Goal: Information Seeking & Learning: Learn about a topic

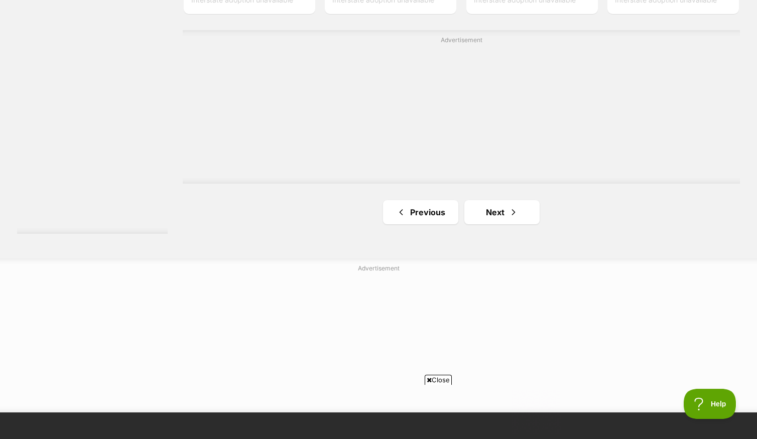
scroll to position [1920, 0]
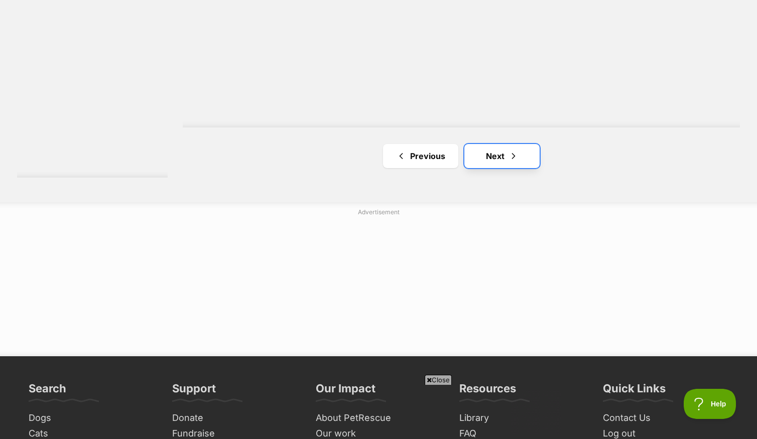
drag, startPoint x: 509, startPoint y: 168, endPoint x: 535, endPoint y: 169, distance: 26.2
click at [509, 162] on span "Next page" at bounding box center [514, 156] width 10 height 12
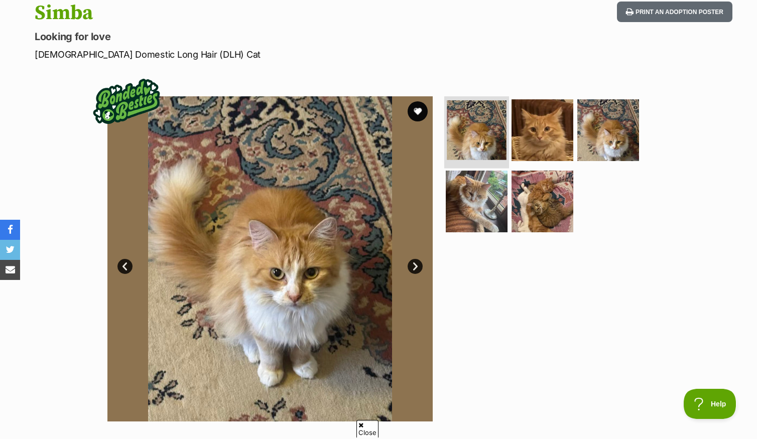
click at [471, 147] on img at bounding box center [477, 130] width 60 height 60
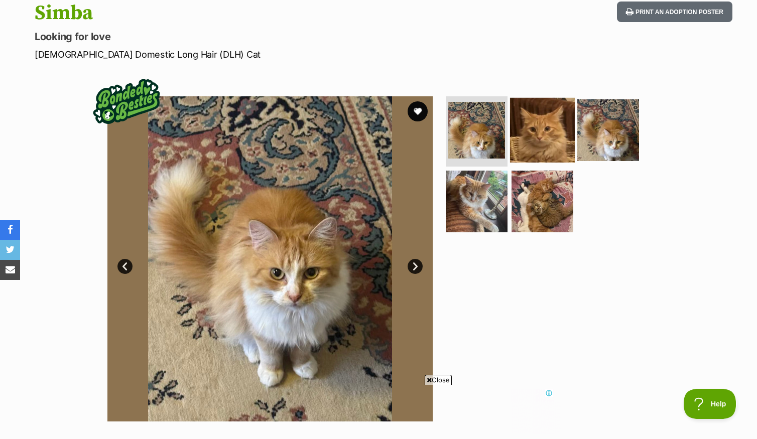
click at [532, 143] on img at bounding box center [542, 130] width 65 height 65
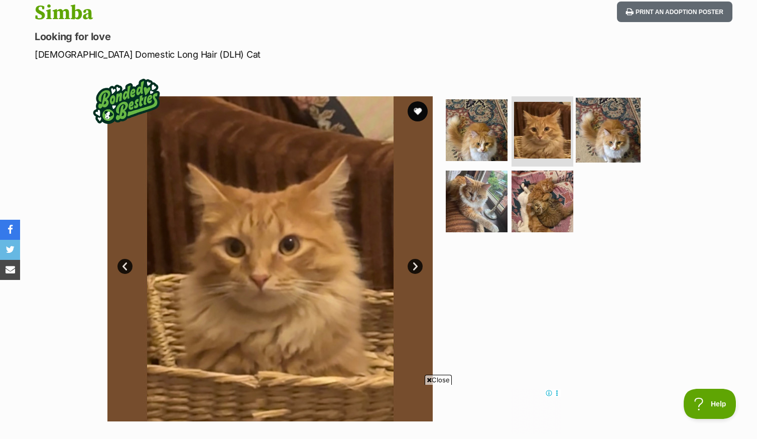
click at [602, 146] on img at bounding box center [608, 130] width 65 height 65
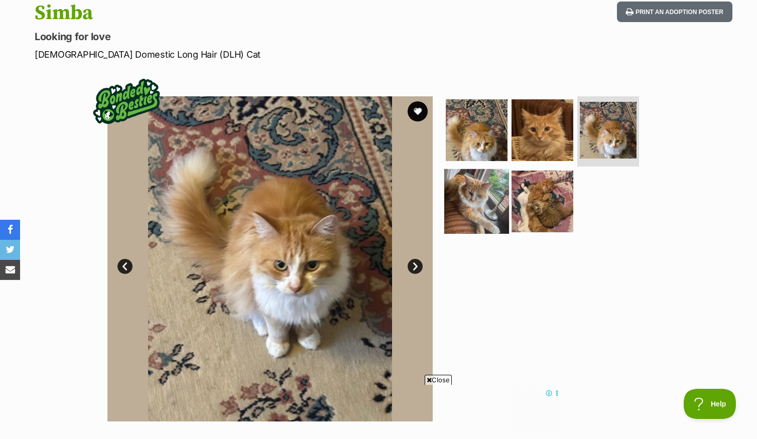
click at [486, 215] on img at bounding box center [476, 201] width 65 height 65
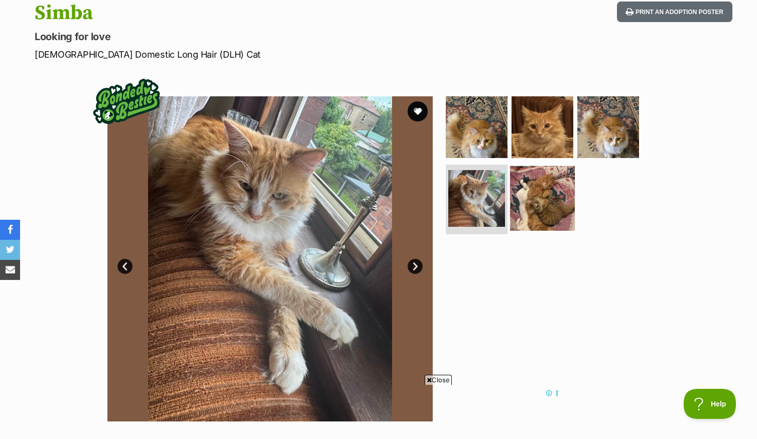
click at [544, 206] on img at bounding box center [542, 198] width 65 height 65
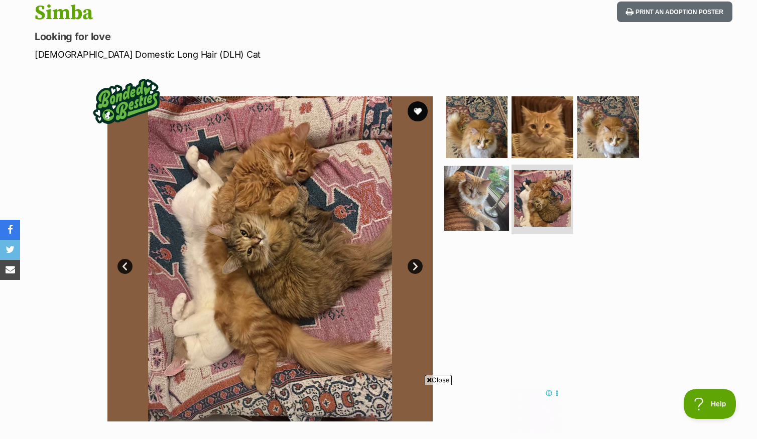
click at [484, 205] on img at bounding box center [476, 198] width 65 height 65
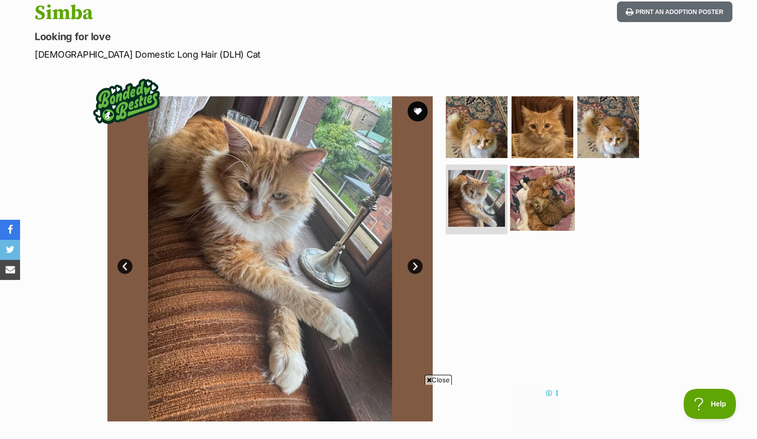
drag, startPoint x: 546, startPoint y: 204, endPoint x: 545, endPoint y: 209, distance: 5.2
click at [547, 205] on img at bounding box center [542, 198] width 65 height 65
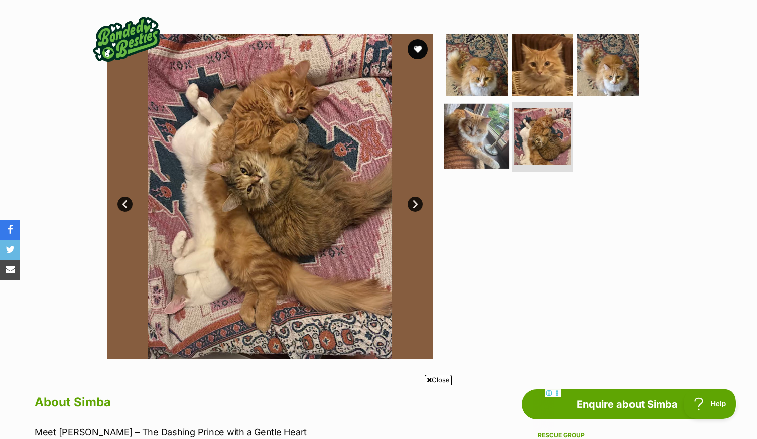
scroll to position [169, 0]
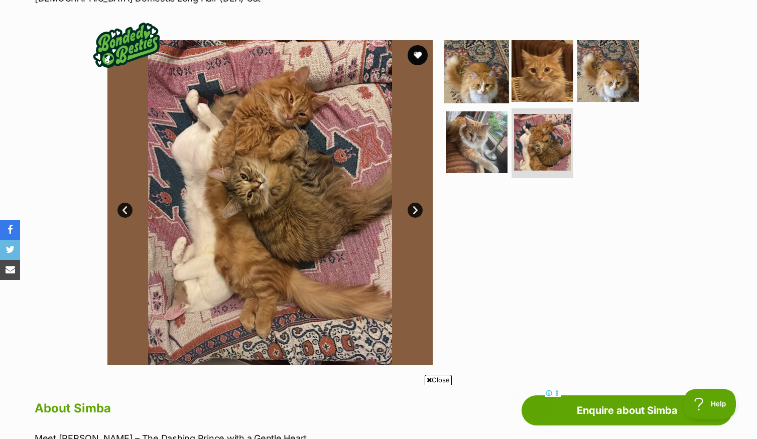
click at [489, 91] on img at bounding box center [476, 71] width 65 height 65
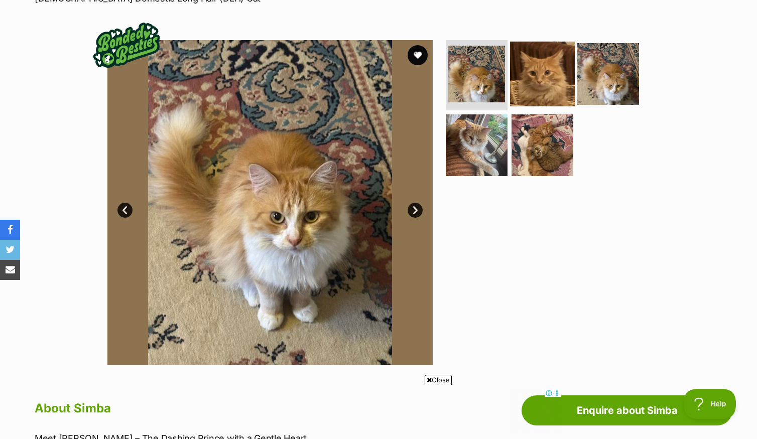
click at [538, 83] on img at bounding box center [542, 74] width 65 height 65
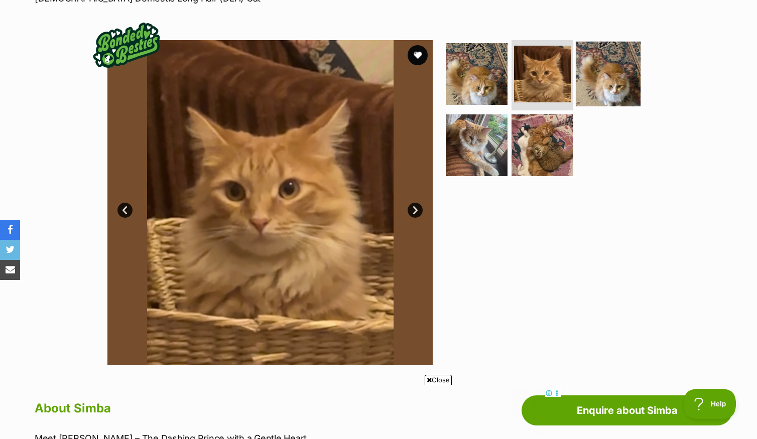
click at [579, 86] on img at bounding box center [608, 74] width 65 height 65
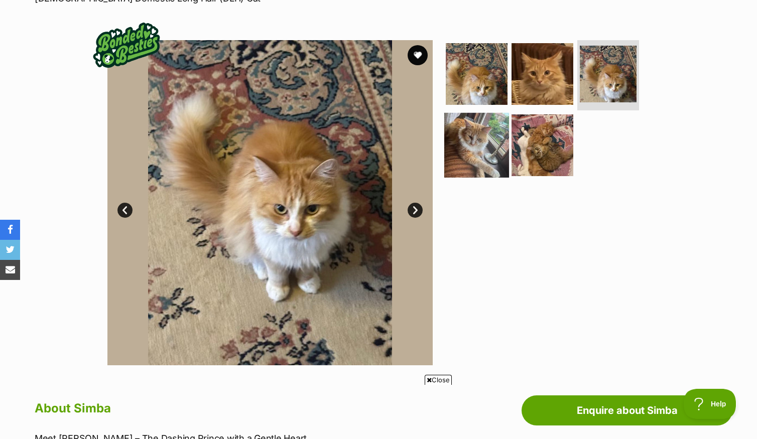
click at [500, 132] on img at bounding box center [476, 144] width 65 height 65
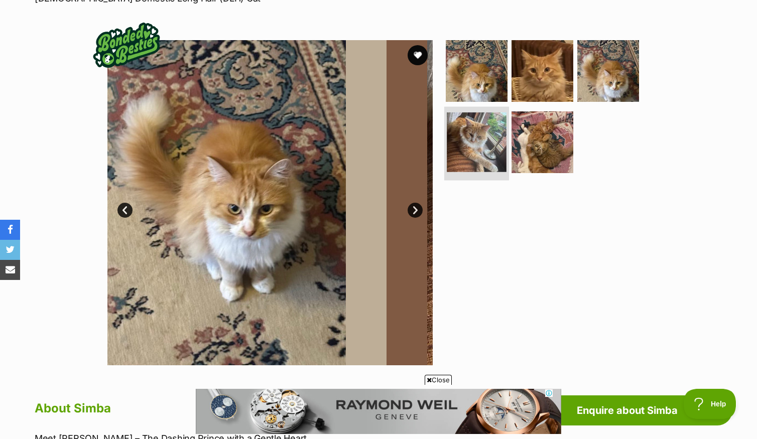
scroll to position [0, 0]
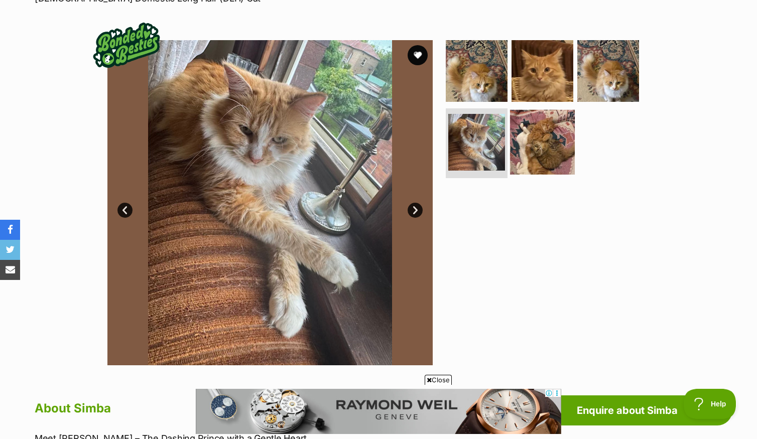
click at [547, 147] on img at bounding box center [542, 141] width 65 height 65
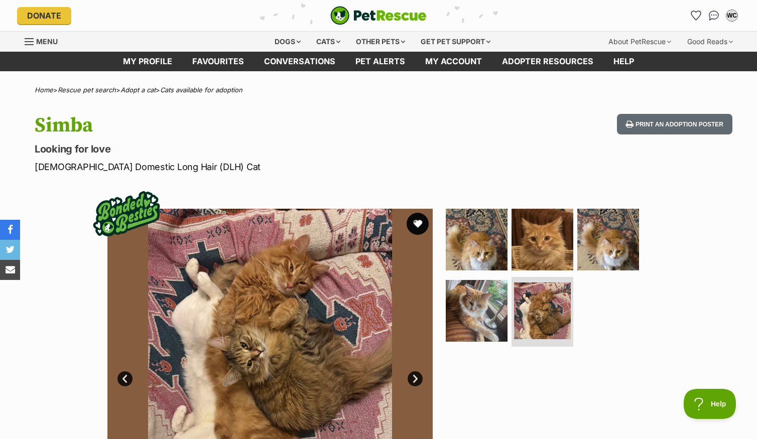
click at [419, 231] on button "favourite" at bounding box center [418, 224] width 22 height 22
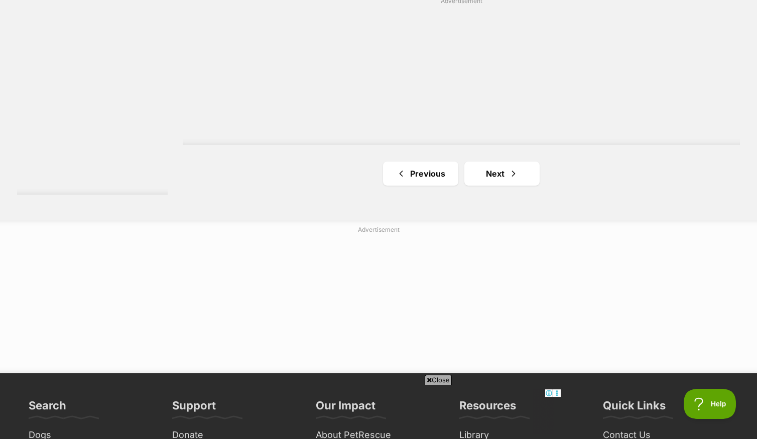
scroll to position [1840, 0]
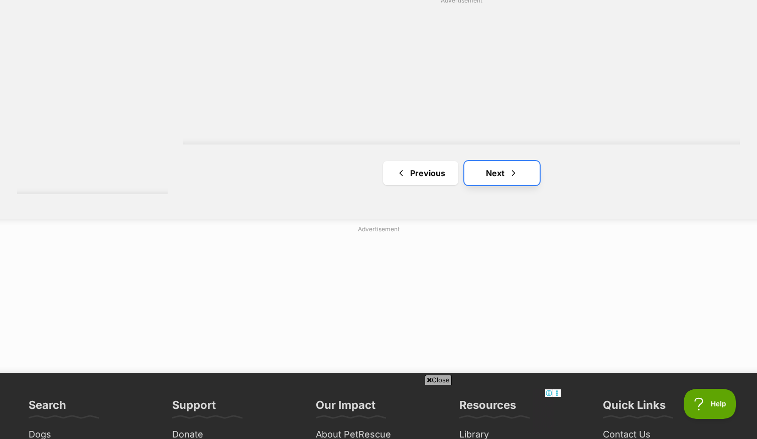
drag, startPoint x: 512, startPoint y: 184, endPoint x: 537, endPoint y: 185, distance: 24.6
click at [512, 179] on span "Next page" at bounding box center [514, 173] width 10 height 12
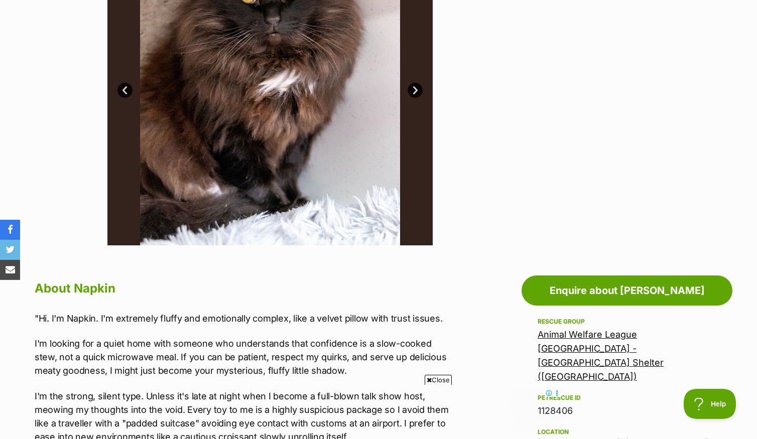
scroll to position [137, 0]
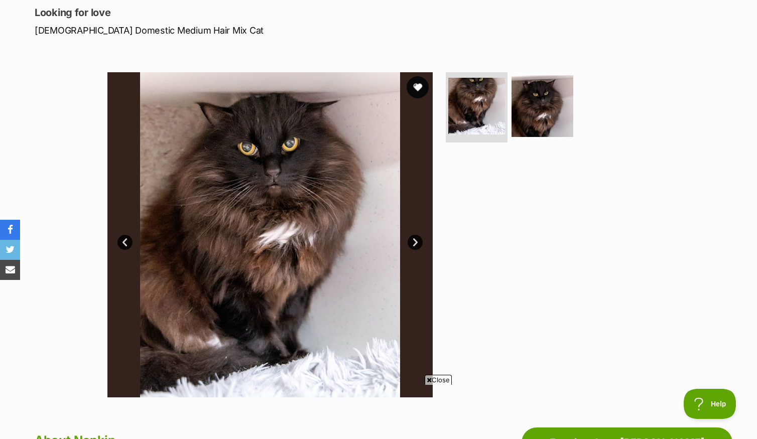
click at [415, 96] on button "favourite" at bounding box center [418, 87] width 22 height 22
click at [532, 111] on img at bounding box center [542, 106] width 65 height 65
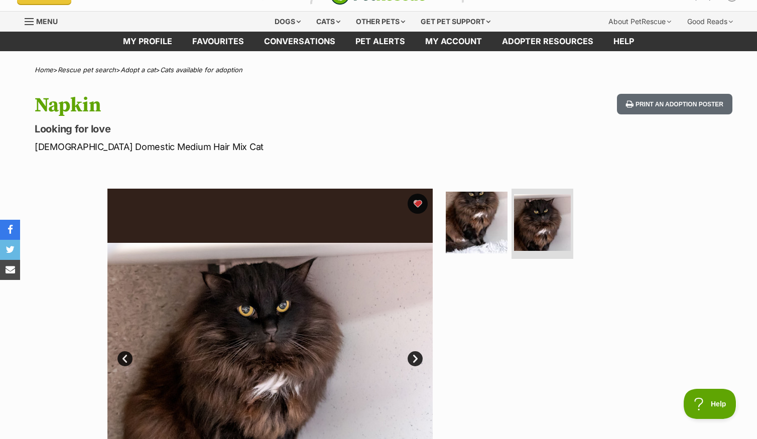
scroll to position [0, 0]
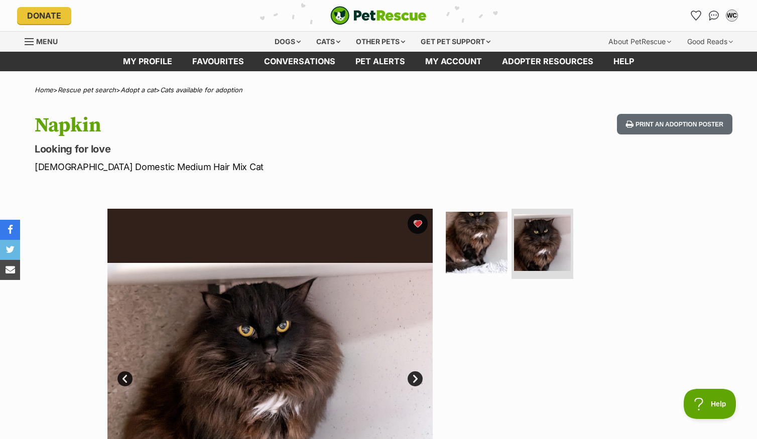
drag, startPoint x: 417, startPoint y: 233, endPoint x: 428, endPoint y: 237, distance: 12.1
click at [417, 233] on button "favourite" at bounding box center [418, 224] width 20 height 20
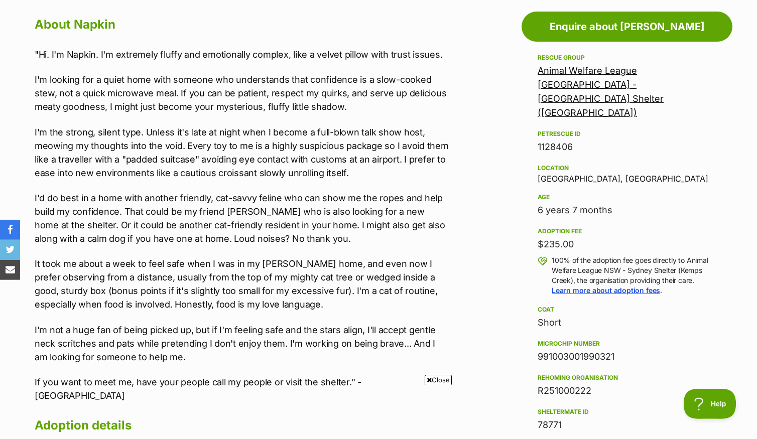
scroll to position [578, 0]
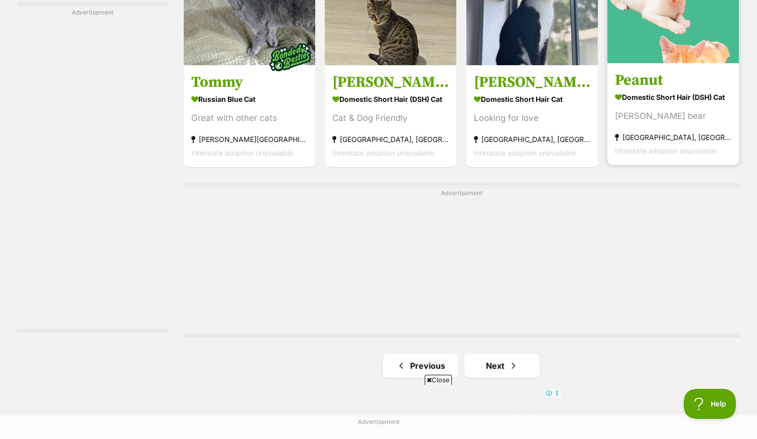
scroll to position [1816, 0]
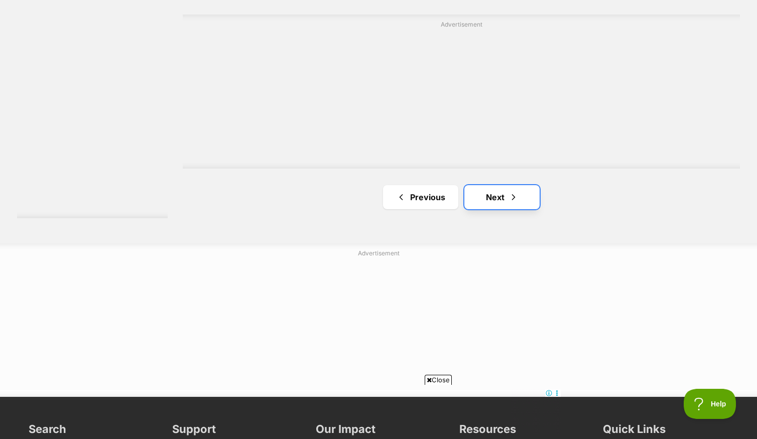
click at [510, 203] on span "Next page" at bounding box center [514, 197] width 10 height 12
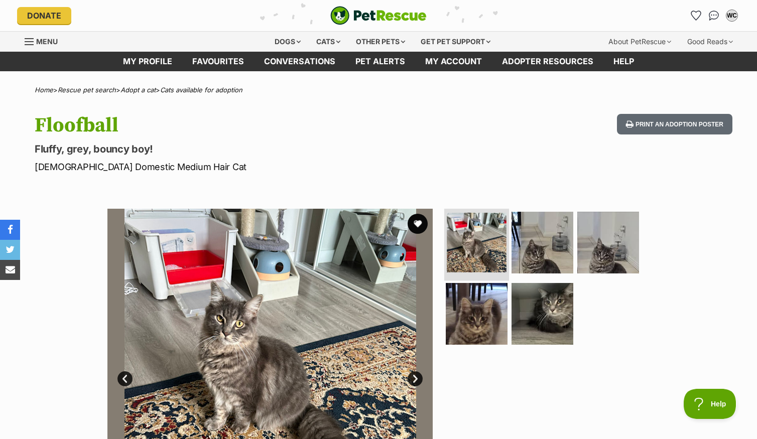
scroll to position [96, 0]
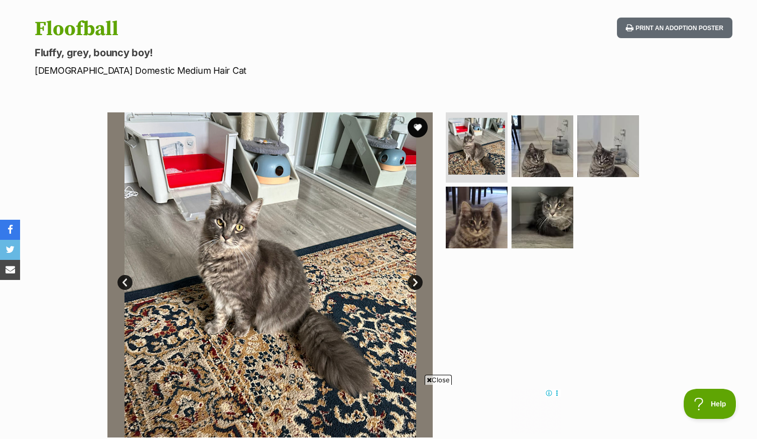
click at [414, 290] on link "Next" at bounding box center [415, 282] width 15 height 15
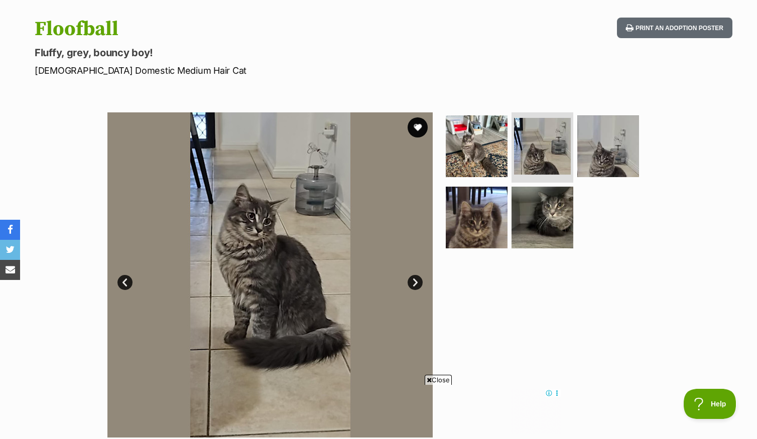
click at [414, 290] on link "Next" at bounding box center [415, 282] width 15 height 15
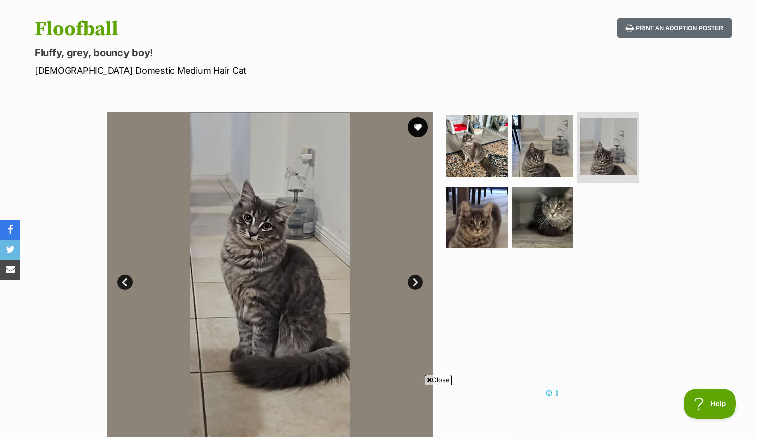
click at [414, 290] on link "Next" at bounding box center [415, 282] width 15 height 15
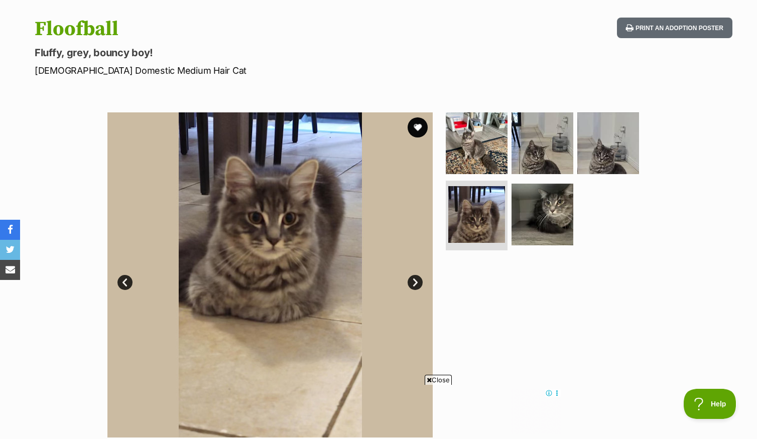
click at [414, 290] on link "Next" at bounding box center [415, 282] width 15 height 15
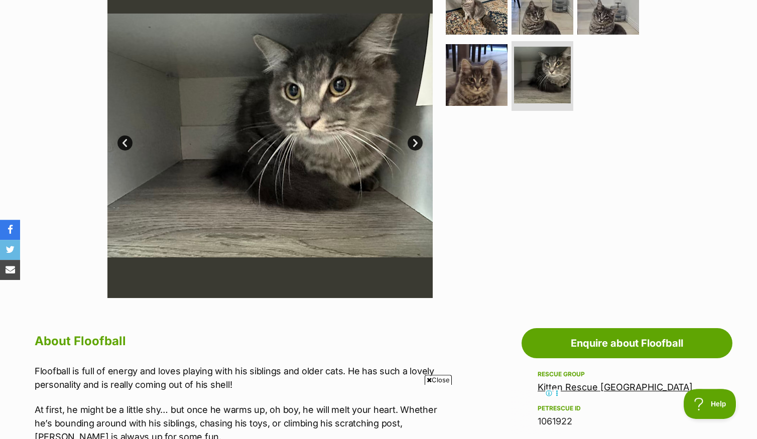
scroll to position [169, 0]
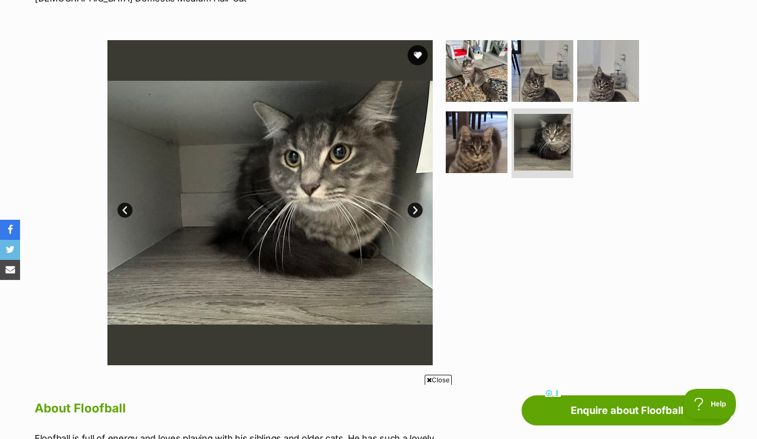
click at [416, 218] on link "Next" at bounding box center [415, 210] width 15 height 15
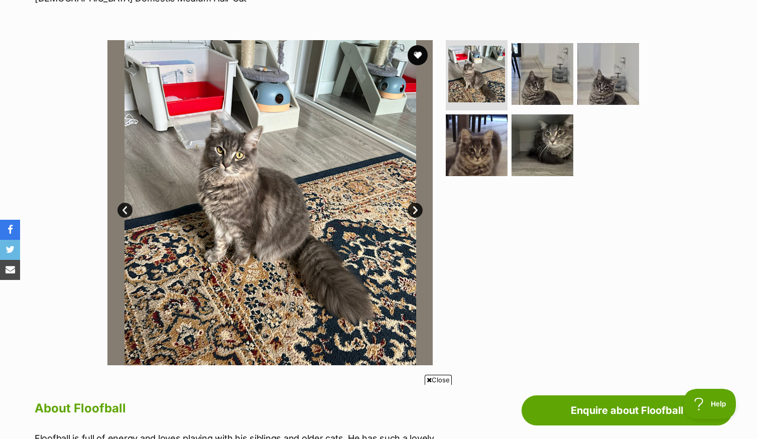
click at [415, 217] on link "Next" at bounding box center [415, 210] width 15 height 15
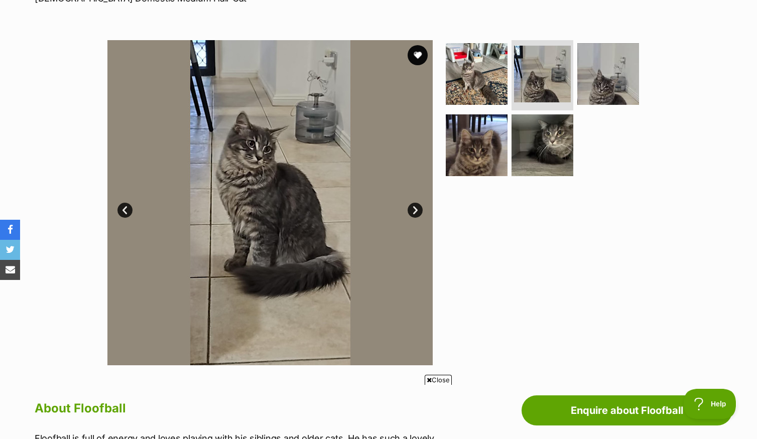
click at [415, 217] on link "Next" at bounding box center [415, 210] width 15 height 15
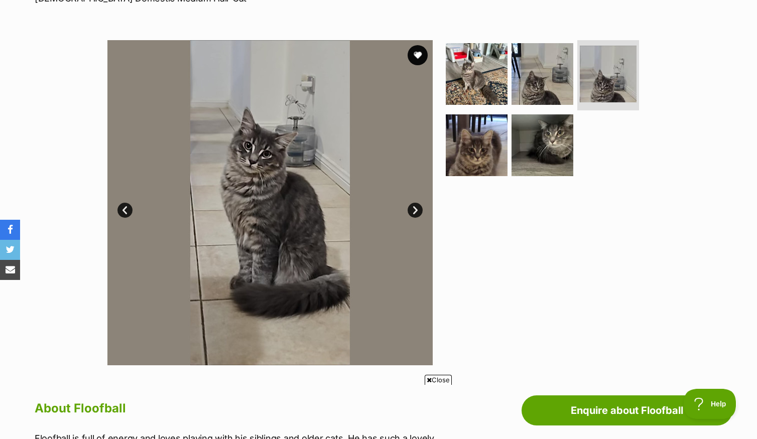
click at [415, 217] on link "Next" at bounding box center [415, 210] width 15 height 15
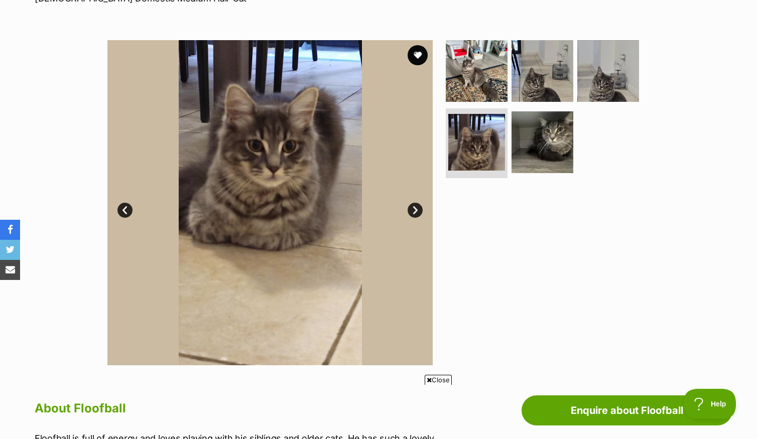
click at [415, 217] on link "Next" at bounding box center [415, 210] width 15 height 15
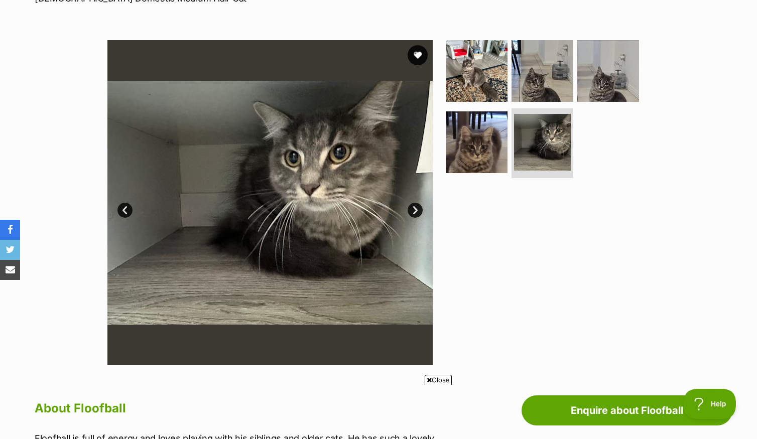
click at [415, 217] on link "Next" at bounding box center [415, 210] width 15 height 15
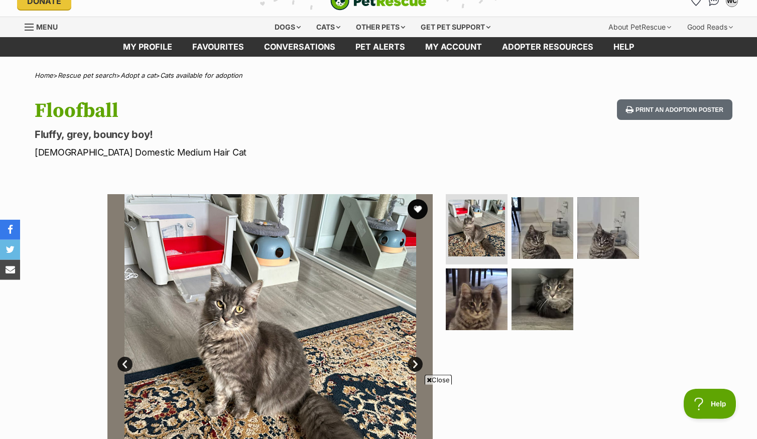
scroll to position [0, 0]
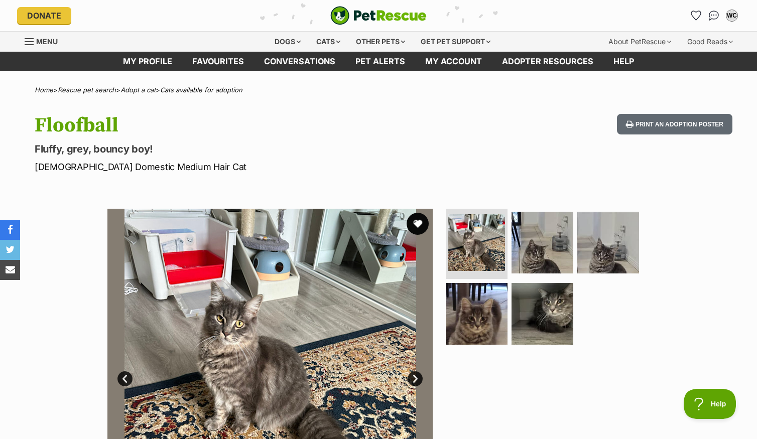
click at [415, 233] on button "favourite" at bounding box center [418, 224] width 22 height 22
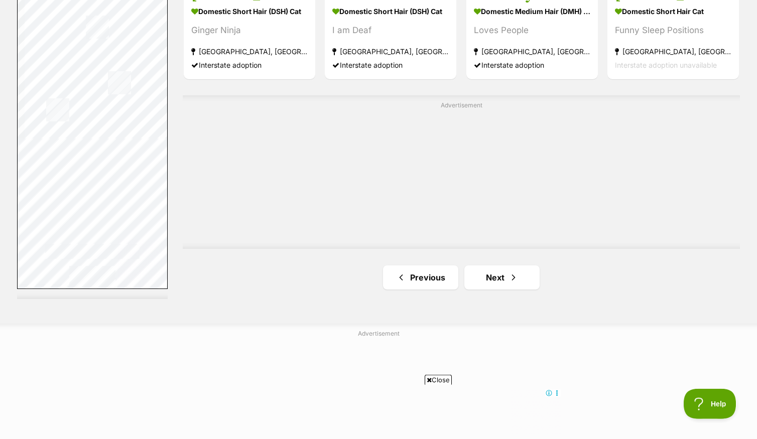
scroll to position [1800, 0]
click at [511, 289] on link "Next" at bounding box center [501, 277] width 75 height 24
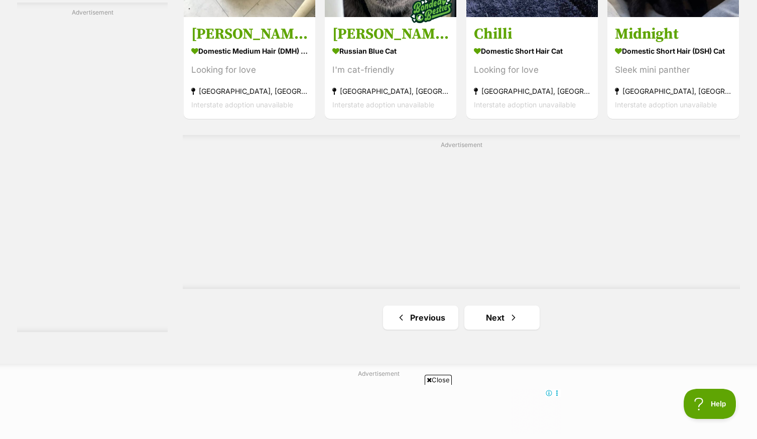
scroll to position [1719, 0]
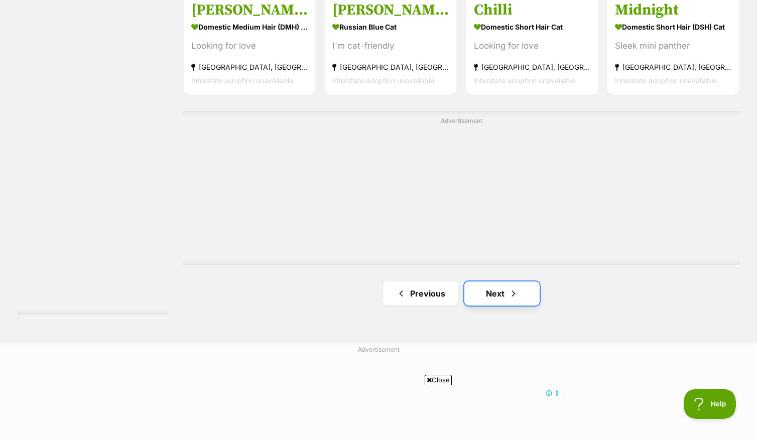
click at [505, 300] on link "Next" at bounding box center [501, 294] width 75 height 24
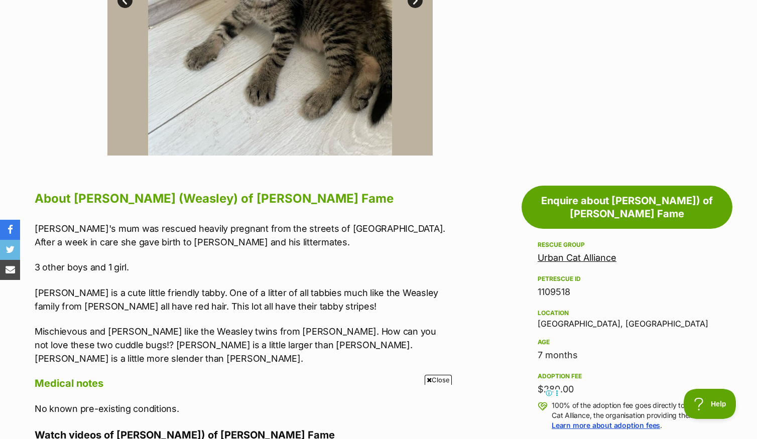
scroll to position [169, 0]
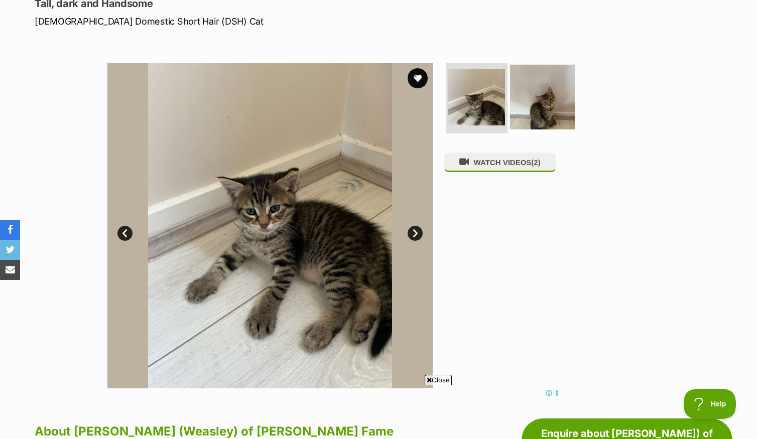
click at [539, 88] on img at bounding box center [542, 97] width 65 height 65
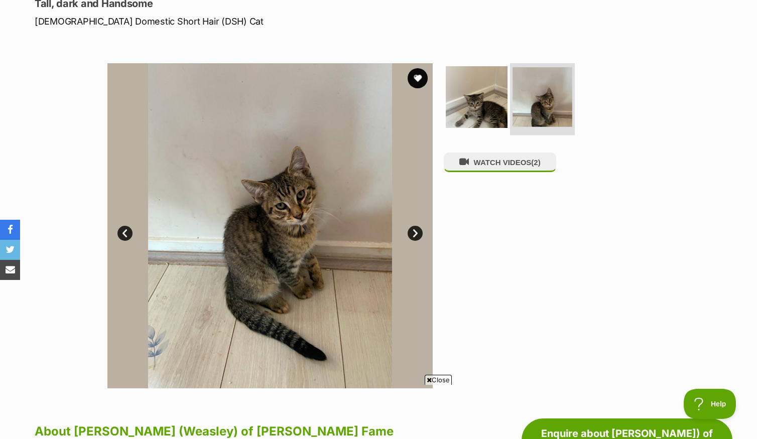
click at [525, 83] on img at bounding box center [543, 97] width 60 height 60
click at [488, 91] on img at bounding box center [476, 97] width 65 height 65
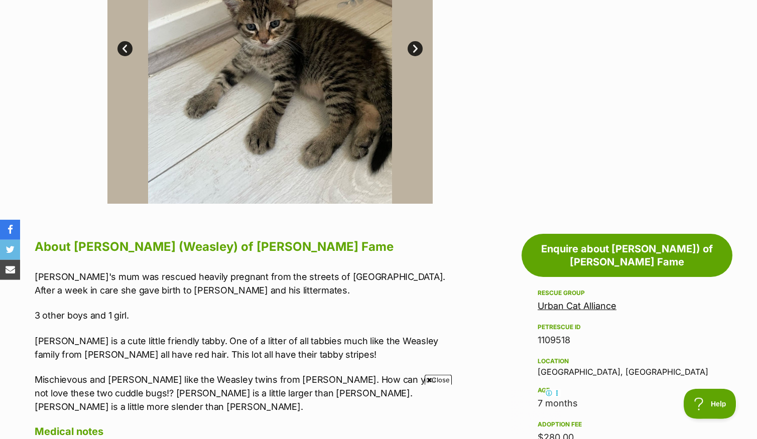
scroll to position [289, 0]
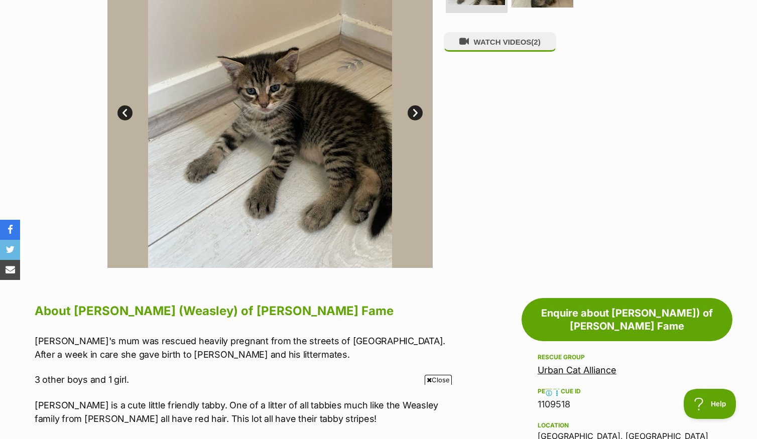
click at [414, 105] on link "Next" at bounding box center [415, 112] width 15 height 15
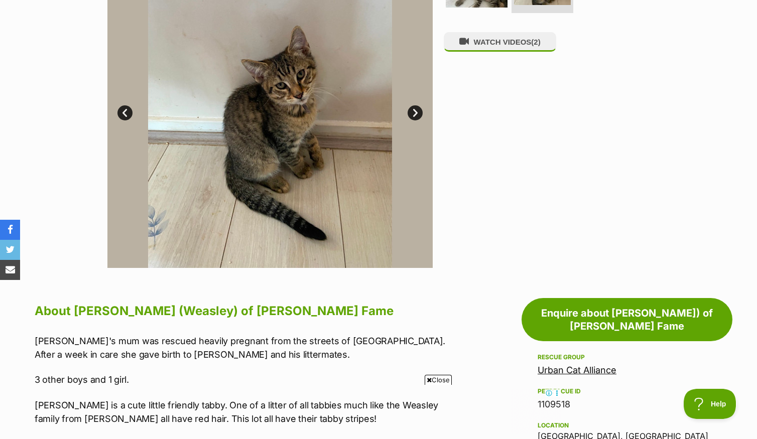
click at [414, 105] on link "Next" at bounding box center [415, 112] width 15 height 15
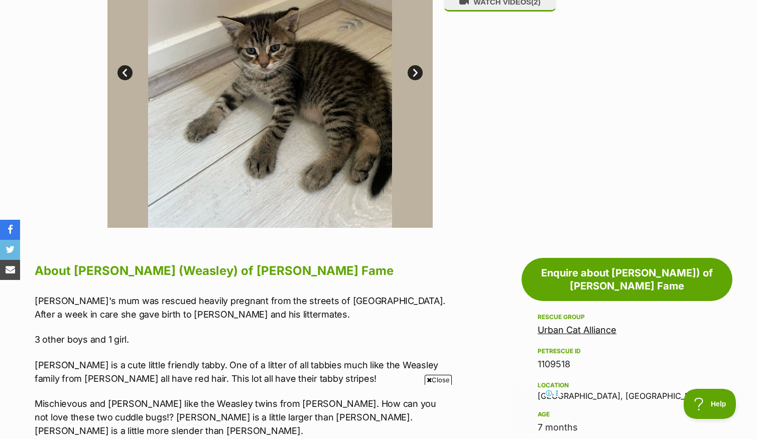
scroll to position [177, 0]
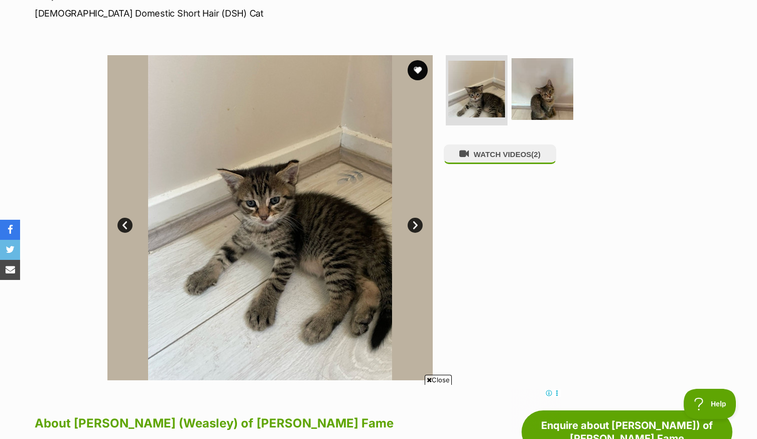
click at [419, 218] on link "Next" at bounding box center [415, 225] width 15 height 15
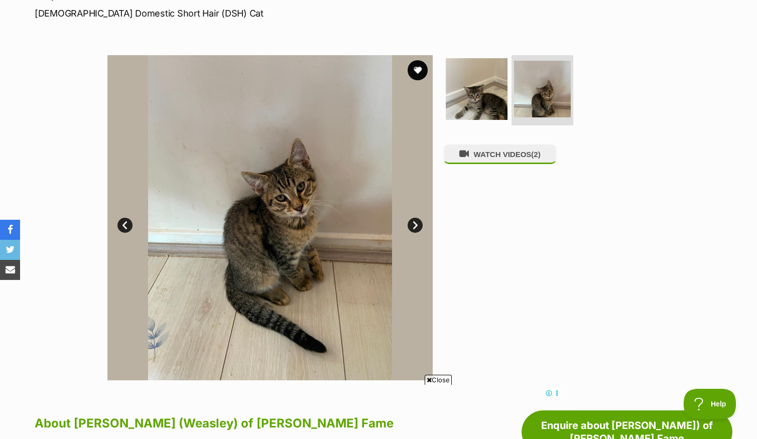
click at [120, 218] on link "Prev" at bounding box center [125, 225] width 15 height 15
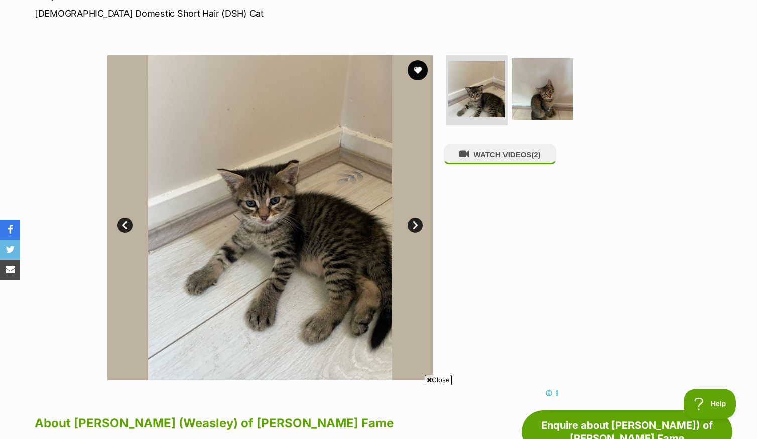
scroll to position [0, 0]
click at [422, 59] on button "favourite" at bounding box center [418, 70] width 22 height 22
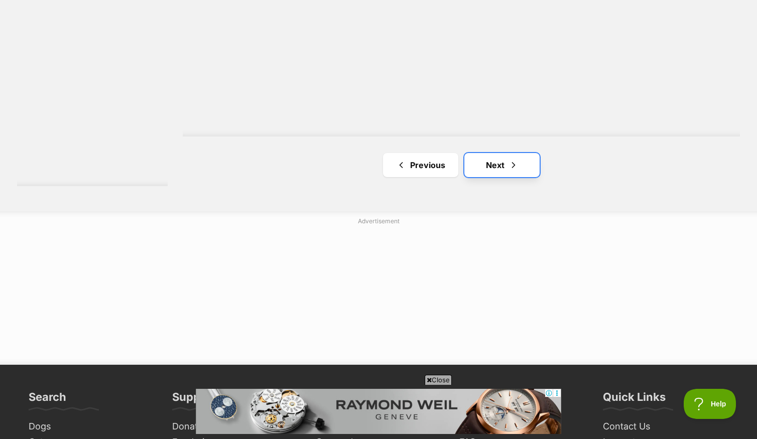
click at [515, 171] on span "Next page" at bounding box center [514, 165] width 10 height 12
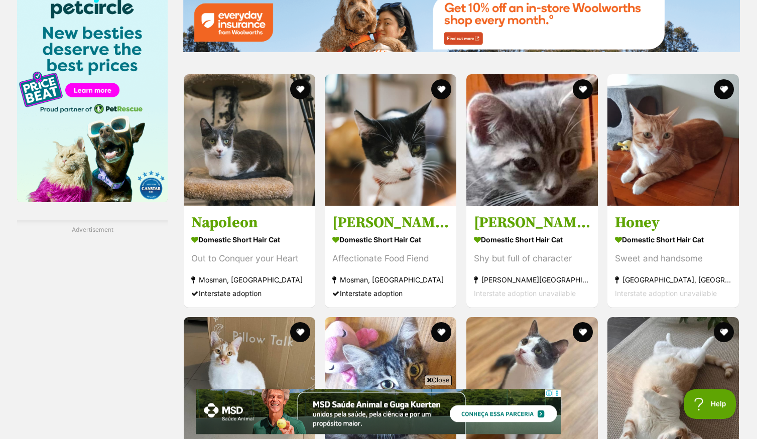
scroll to position [1366, 0]
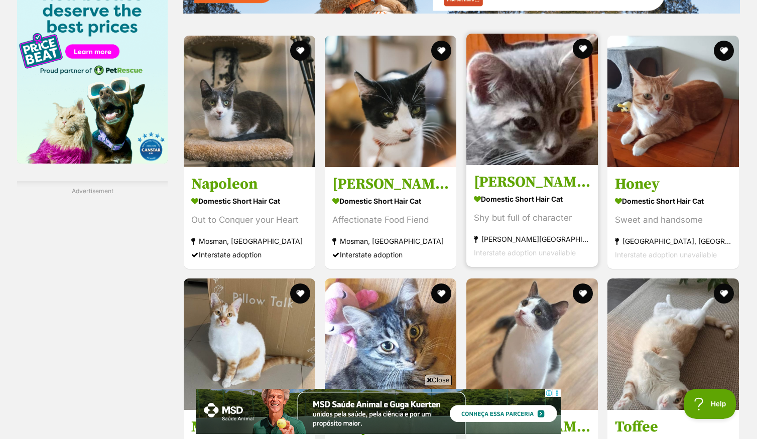
click at [563, 157] on img at bounding box center [532, 100] width 132 height 132
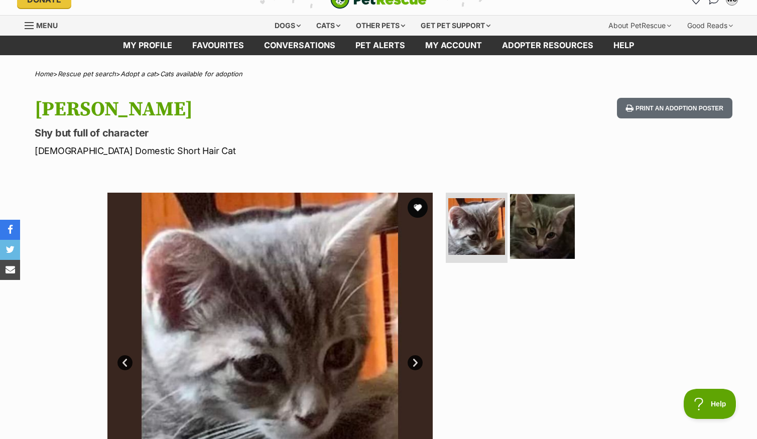
click at [548, 221] on img at bounding box center [542, 226] width 65 height 65
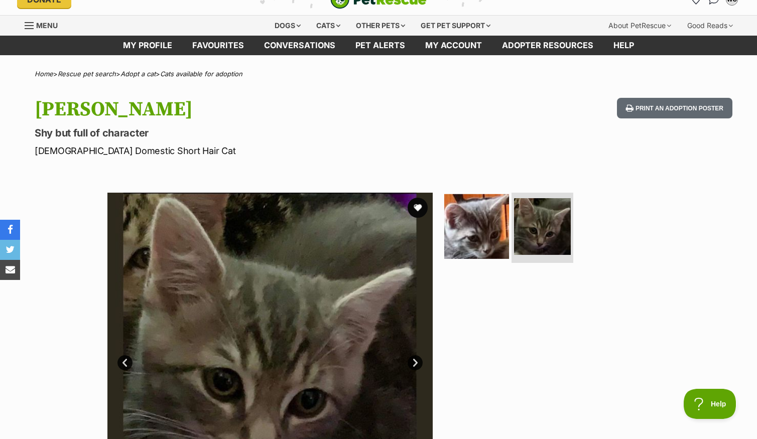
click at [492, 229] on img at bounding box center [476, 226] width 65 height 65
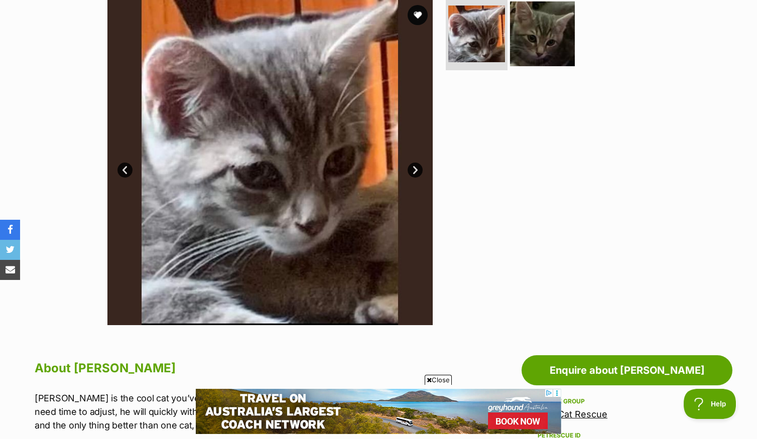
click at [536, 36] on img at bounding box center [542, 34] width 65 height 65
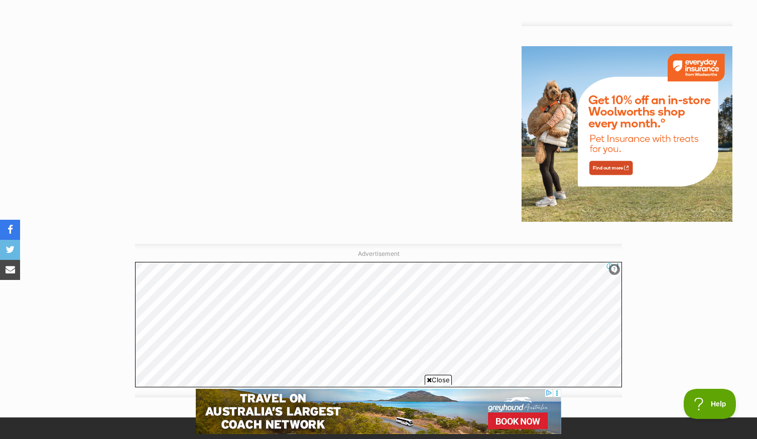
scroll to position [1462, 0]
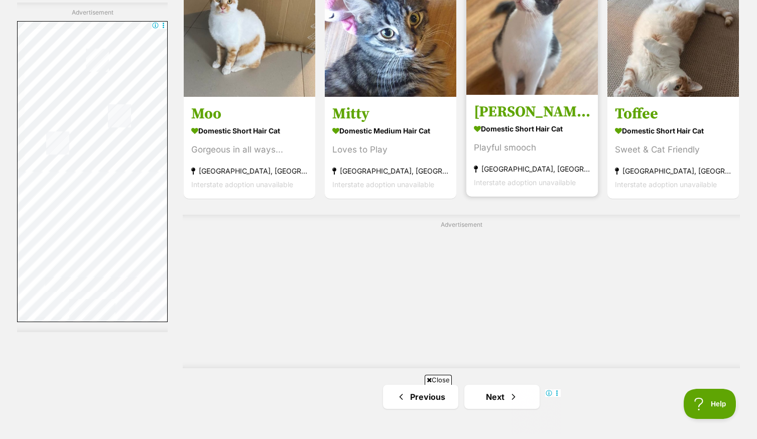
scroll to position [1840, 0]
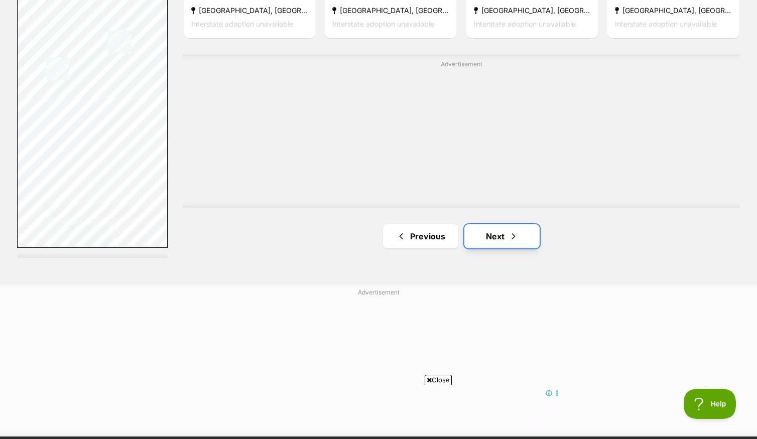
click at [518, 243] on span "Next page" at bounding box center [514, 236] width 10 height 12
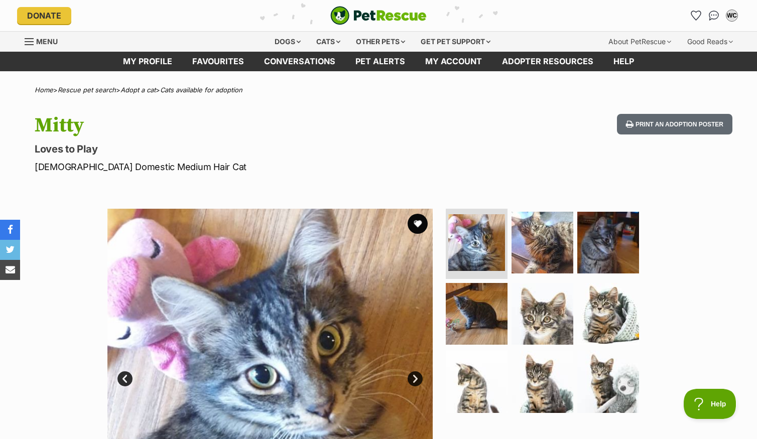
scroll to position [56, 0]
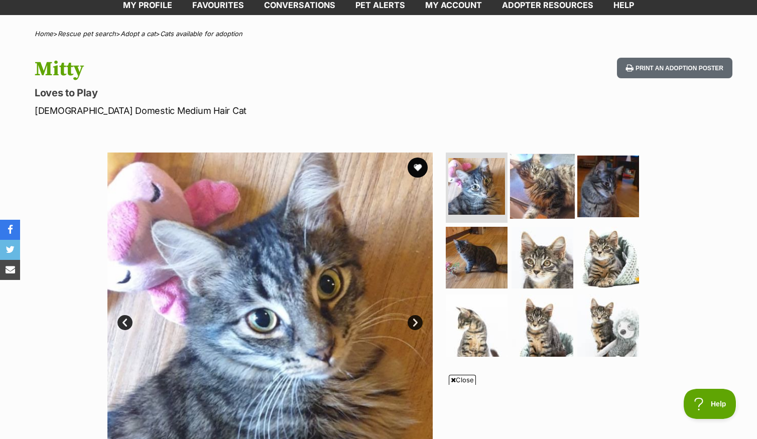
click at [552, 199] on img at bounding box center [542, 186] width 65 height 65
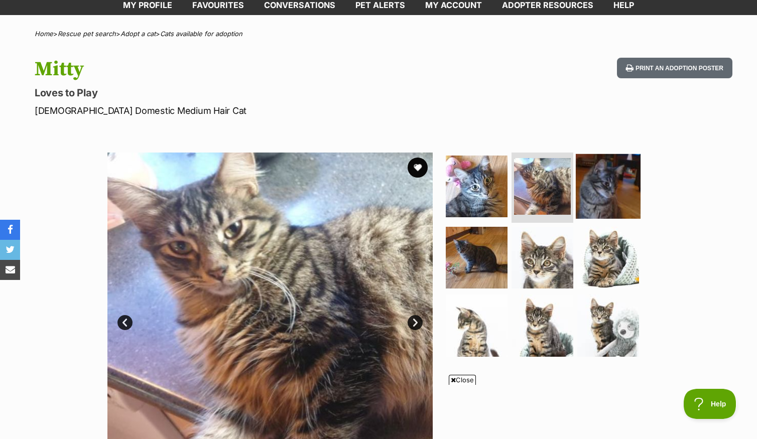
click at [615, 198] on img at bounding box center [608, 186] width 65 height 65
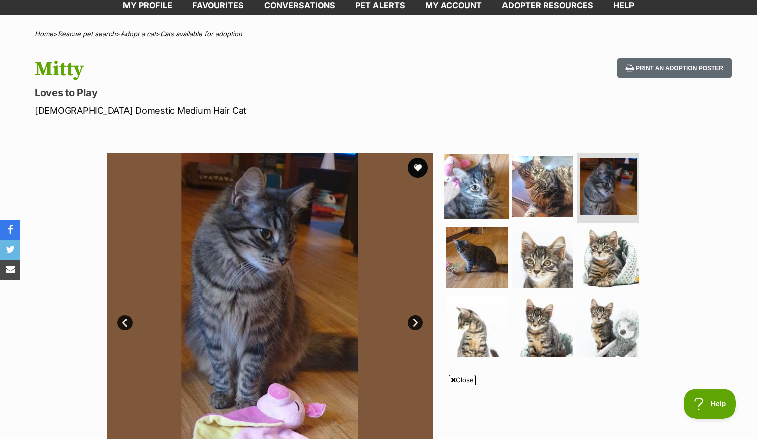
click at [473, 200] on img at bounding box center [476, 186] width 65 height 65
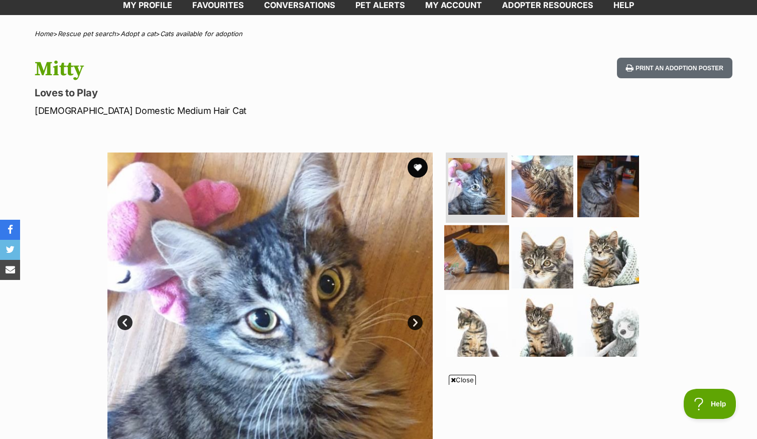
click at [472, 265] on img at bounding box center [476, 257] width 65 height 65
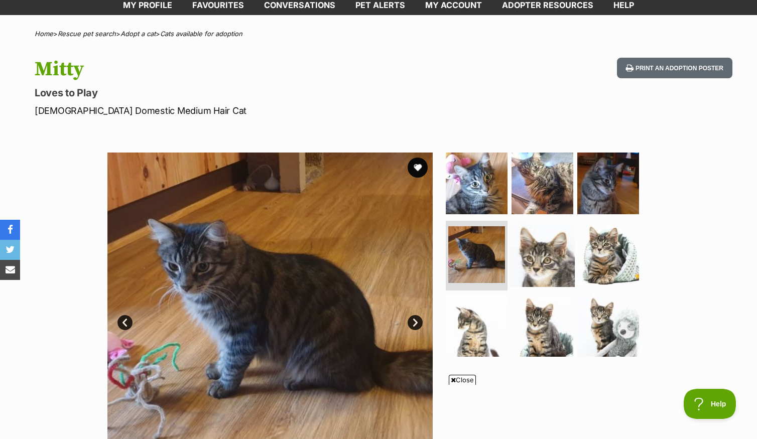
click at [544, 264] on img at bounding box center [542, 254] width 65 height 65
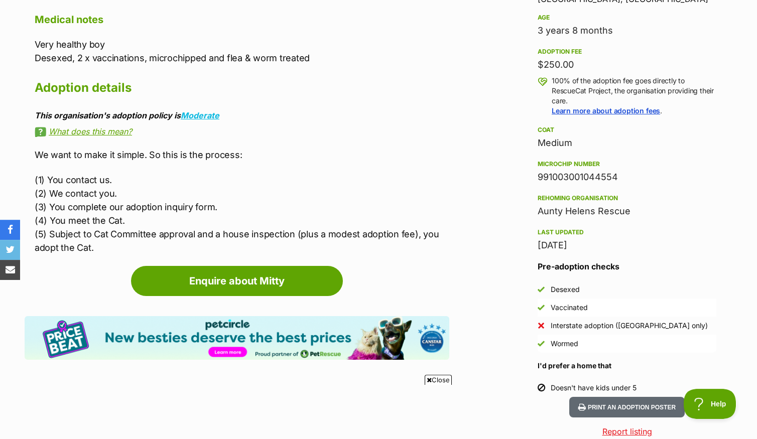
scroll to position [691, 0]
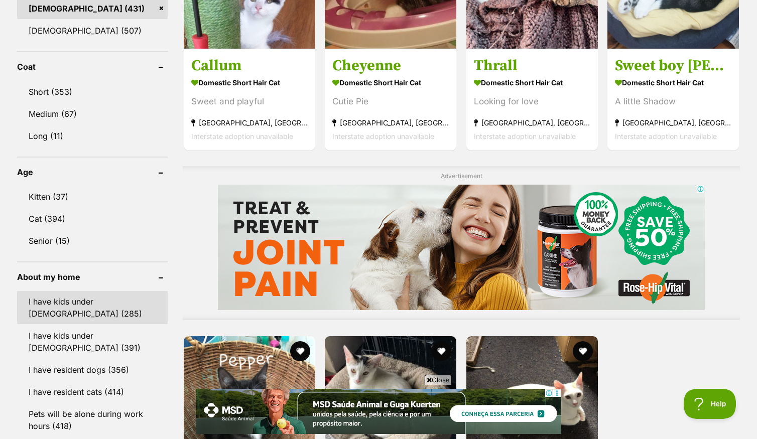
scroll to position [747, 0]
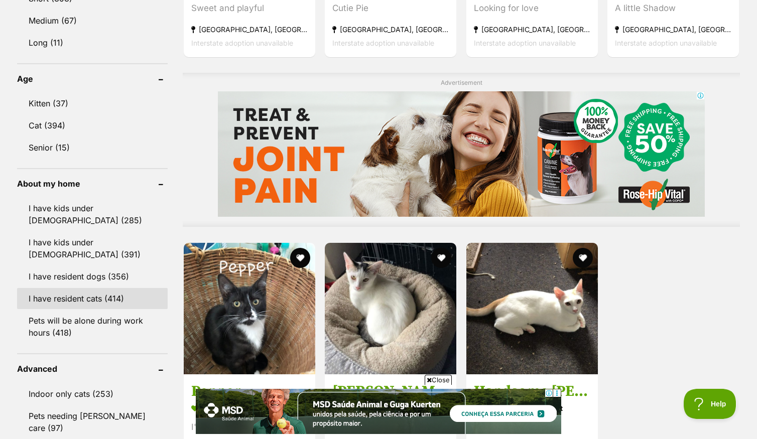
click at [113, 308] on link "I have resident cats (414)" at bounding box center [92, 298] width 151 height 21
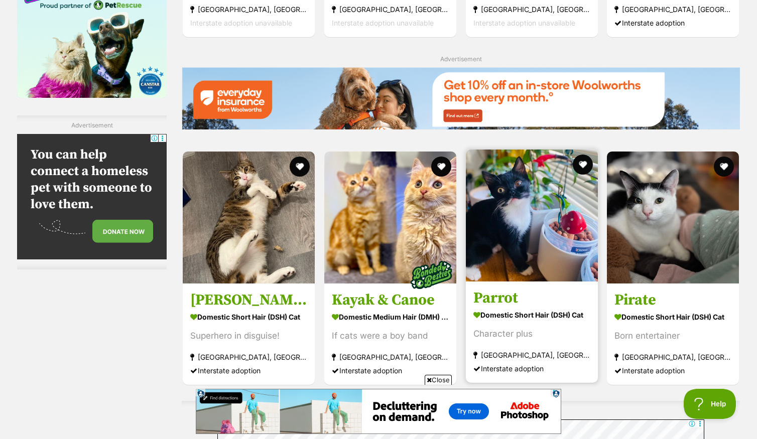
scroll to position [1543, 0]
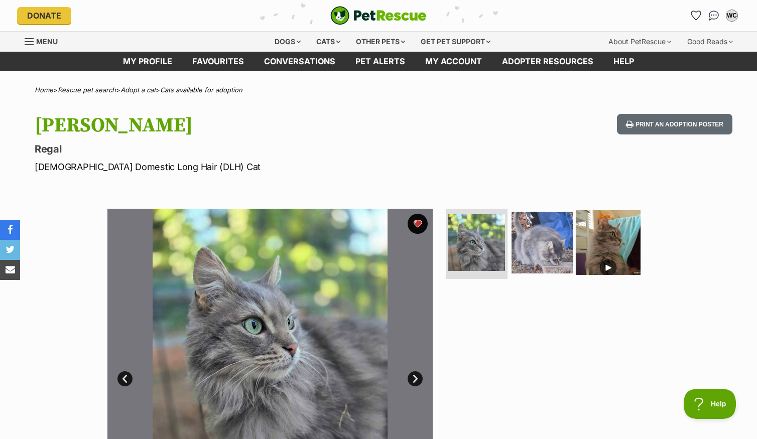
click at [591, 248] on img at bounding box center [608, 242] width 65 height 65
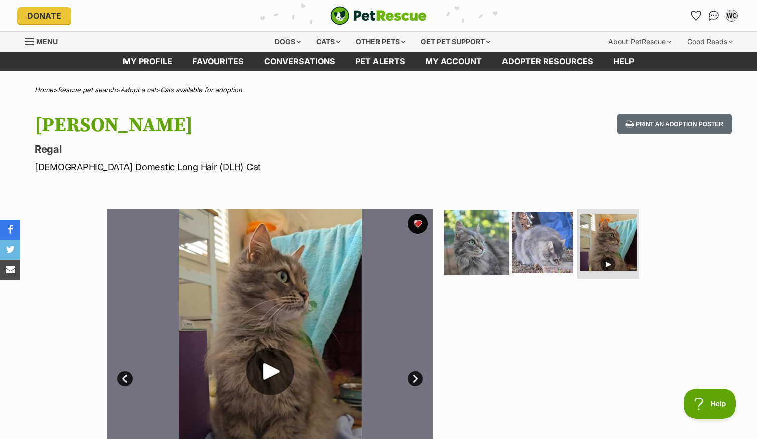
click at [485, 247] on img at bounding box center [476, 242] width 65 height 65
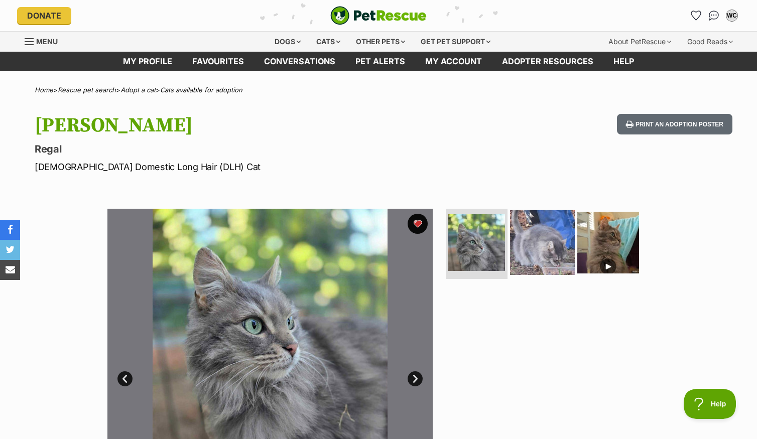
click at [525, 248] on img at bounding box center [542, 242] width 65 height 65
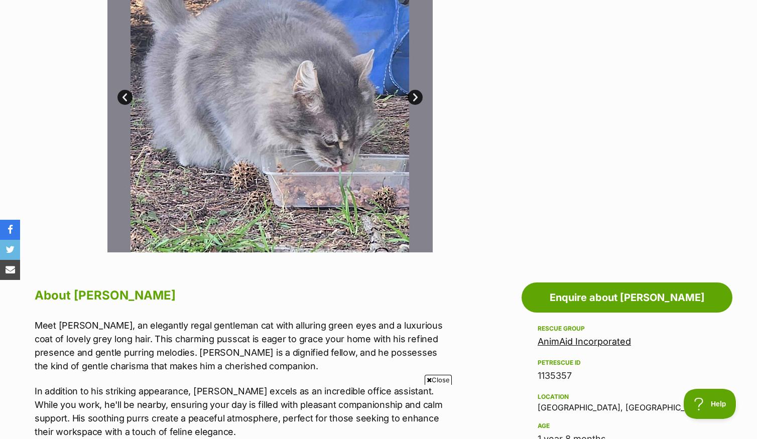
scroll to position [185, 0]
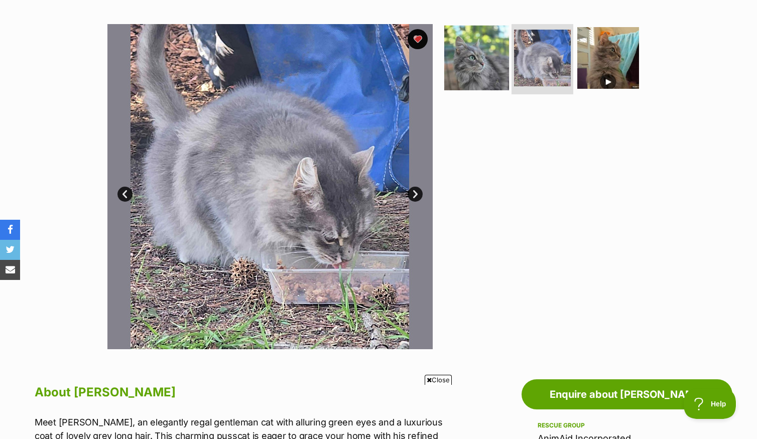
click at [487, 78] on img at bounding box center [476, 58] width 65 height 65
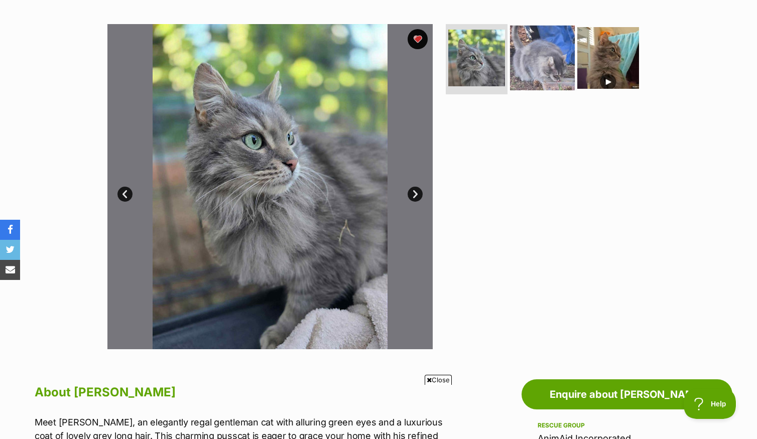
click at [539, 65] on img at bounding box center [542, 58] width 65 height 65
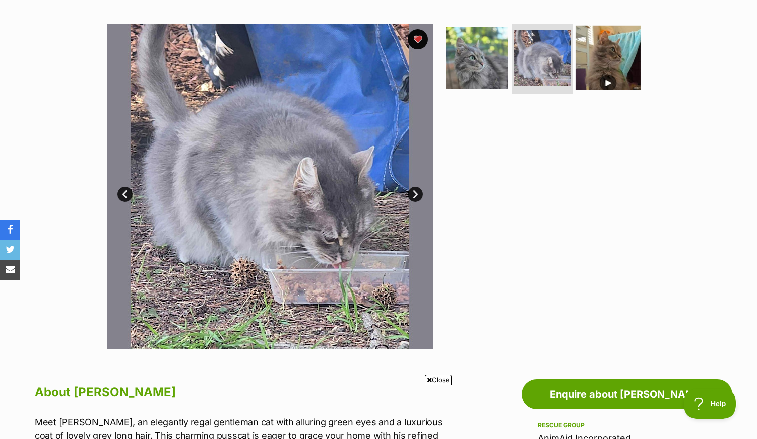
click at [597, 57] on img at bounding box center [608, 58] width 65 height 65
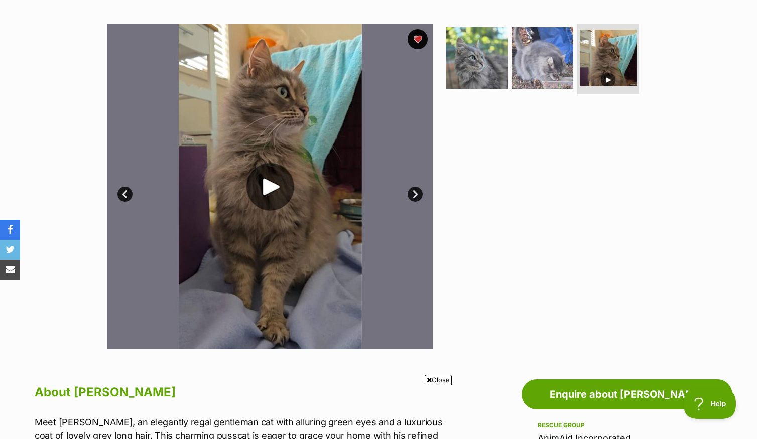
click at [274, 200] on img at bounding box center [269, 186] width 325 height 325
click at [273, 194] on img at bounding box center [269, 186] width 325 height 325
click at [275, 194] on img at bounding box center [269, 186] width 325 height 325
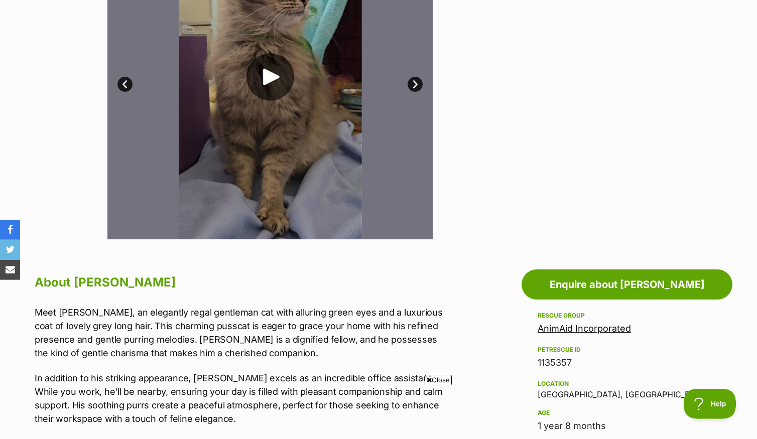
scroll to position [354, 0]
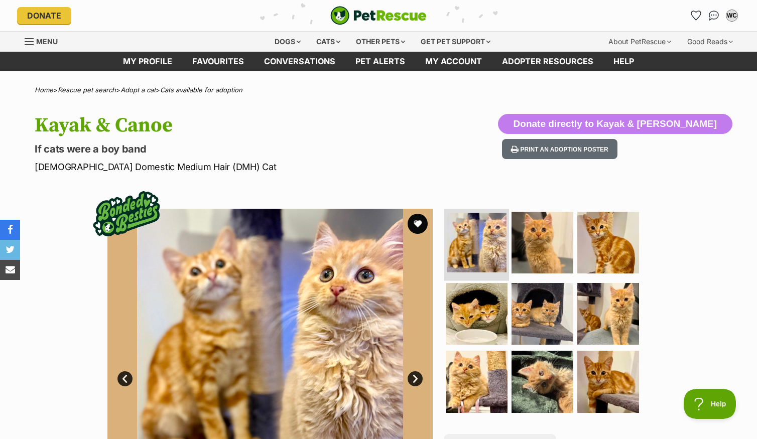
click at [472, 255] on img at bounding box center [477, 243] width 60 height 60
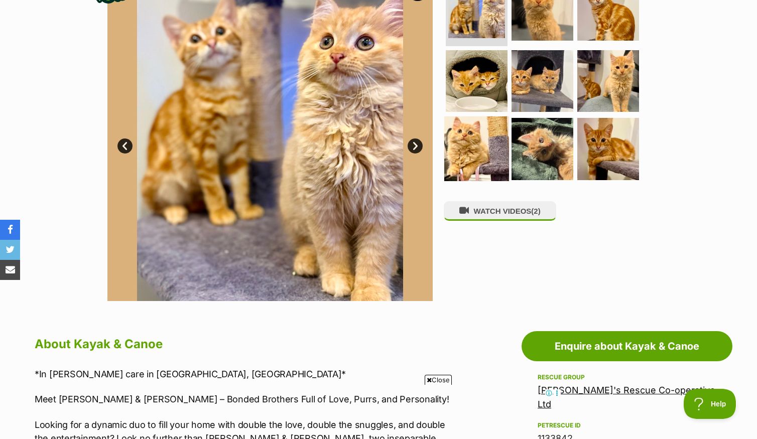
click at [474, 161] on img at bounding box center [476, 148] width 65 height 65
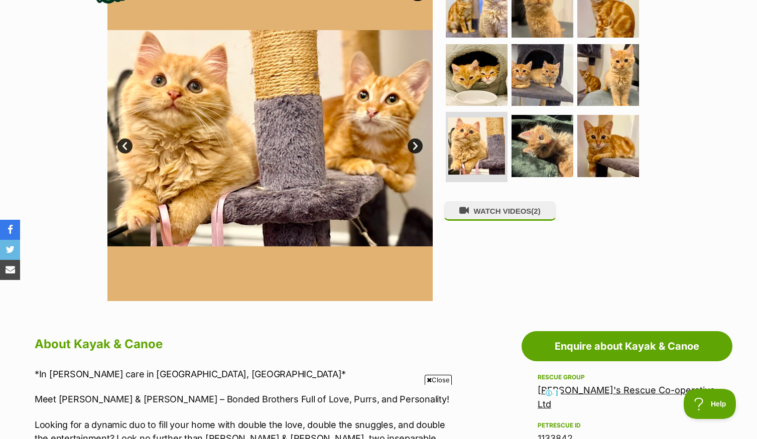
scroll to position [450, 0]
